Goal: Task Accomplishment & Management: Complete application form

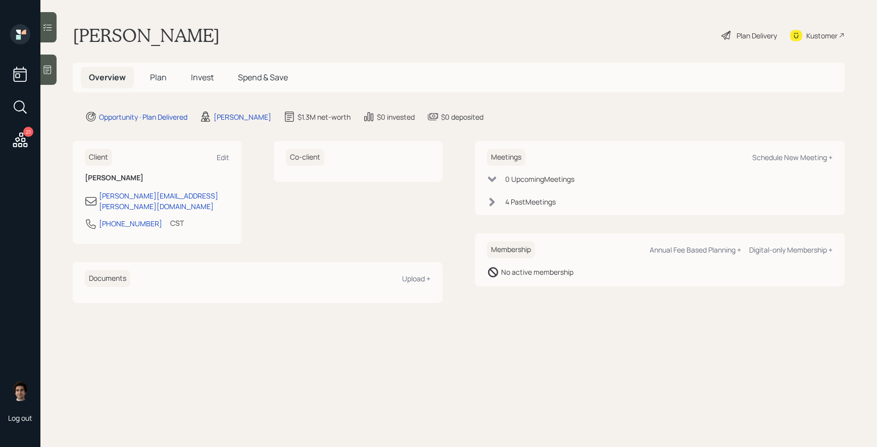
click at [151, 89] on div "Overview Plan Invest Spend & Save" at bounding box center [459, 78] width 772 height 30
click at [152, 83] on h5 "Plan" at bounding box center [158, 78] width 33 height 22
